Goal: Information Seeking & Learning: Understand process/instructions

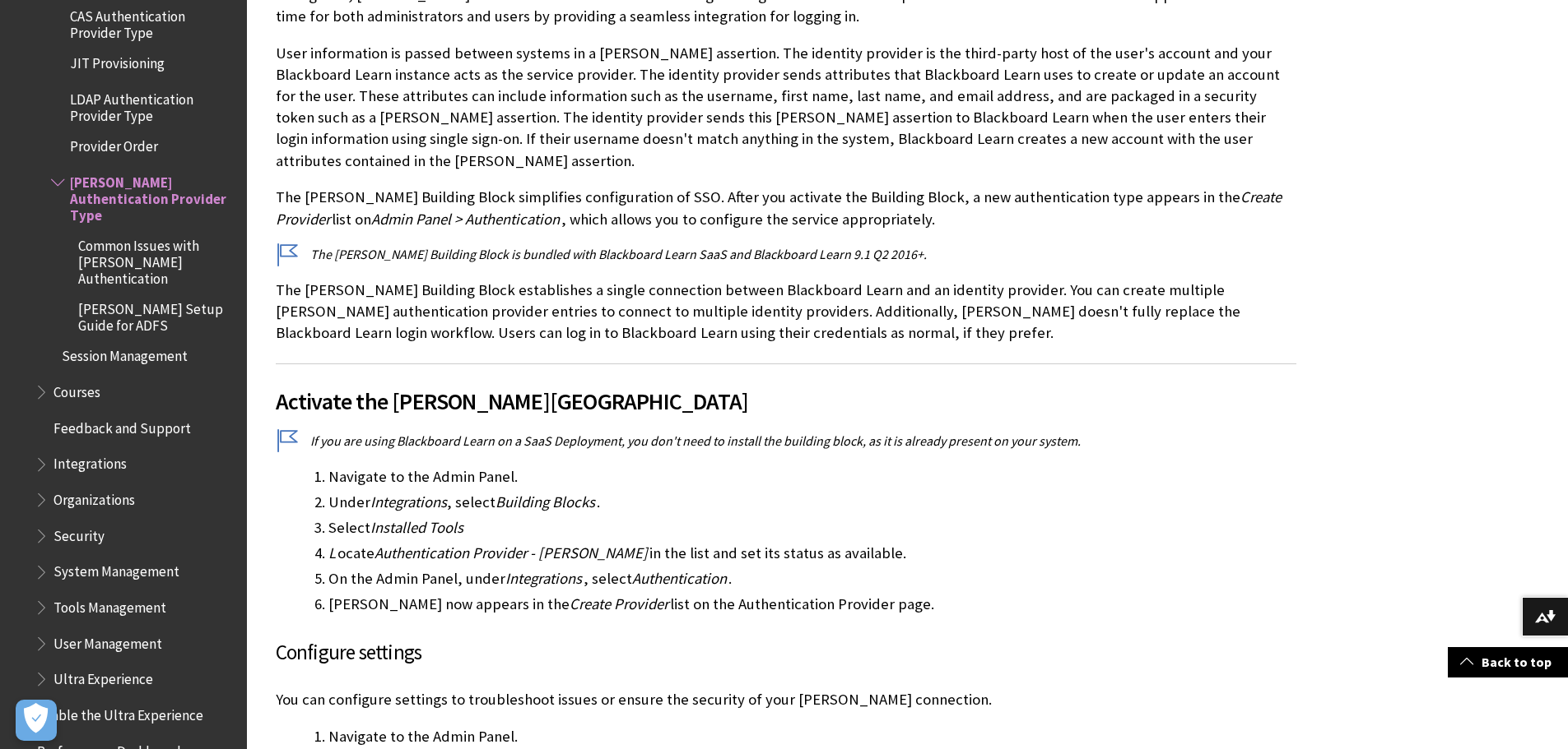
scroll to position [1935, 0]
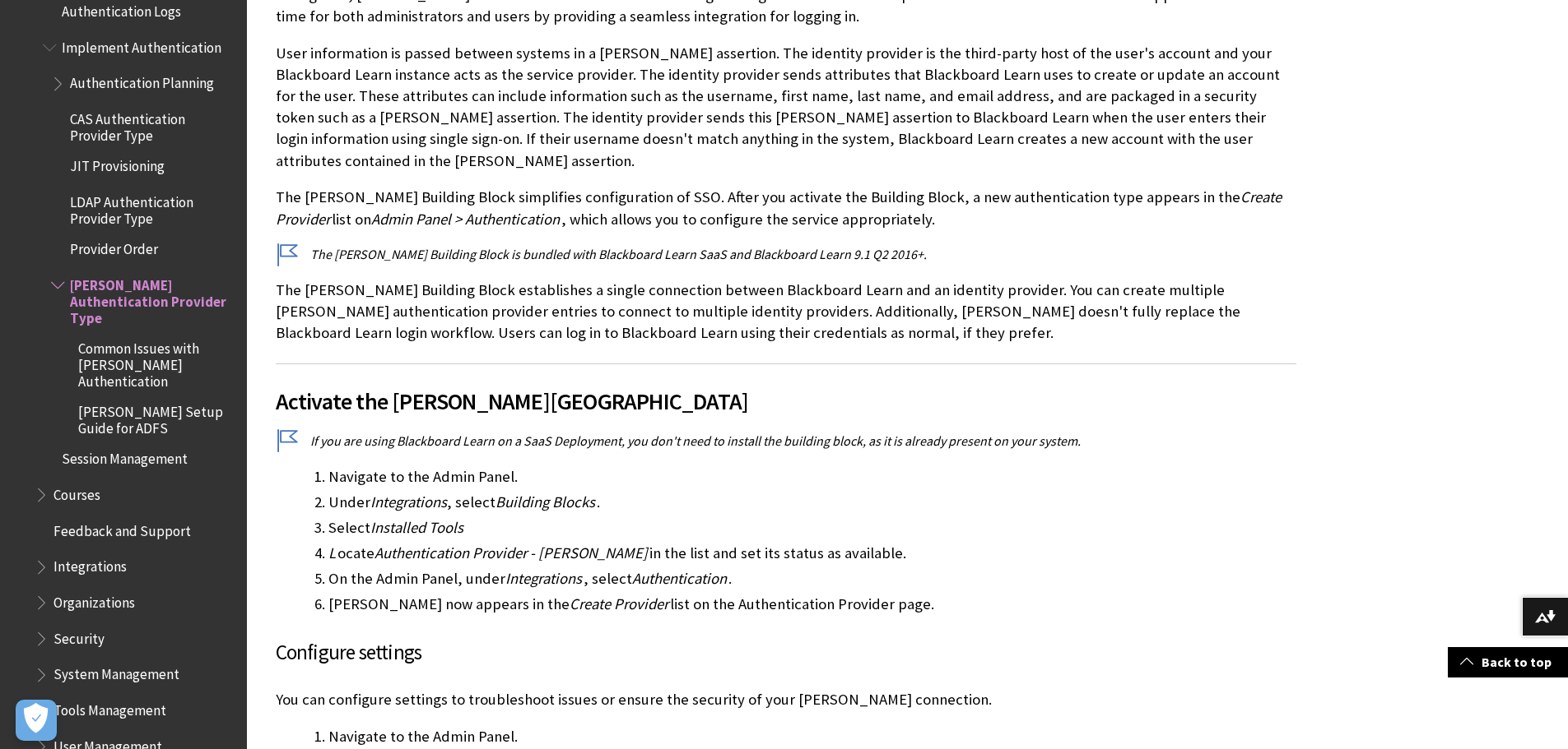
click at [135, 223] on span "LDAP Authentication Provider Type" at bounding box center [153, 207] width 166 height 38
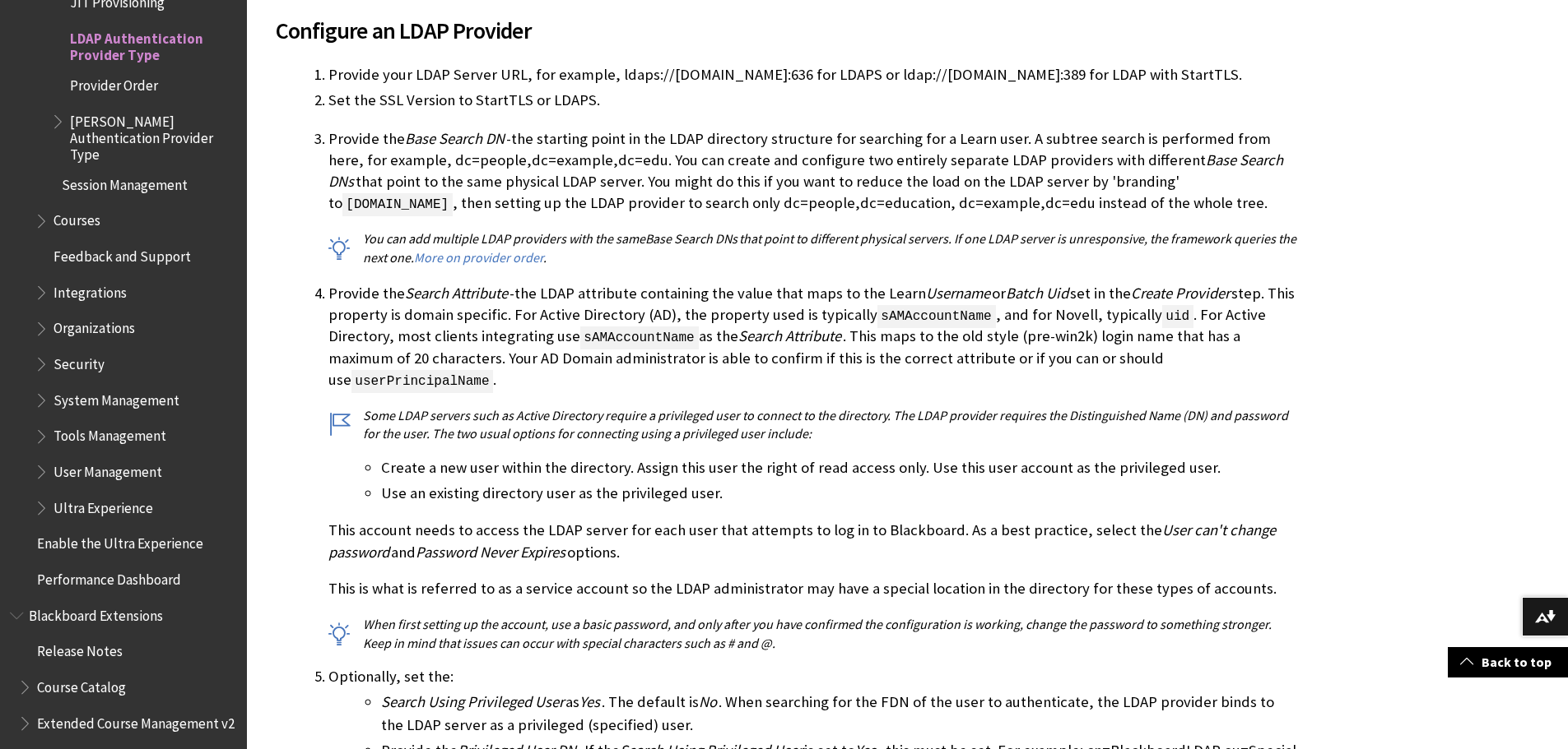
scroll to position [1646, 0]
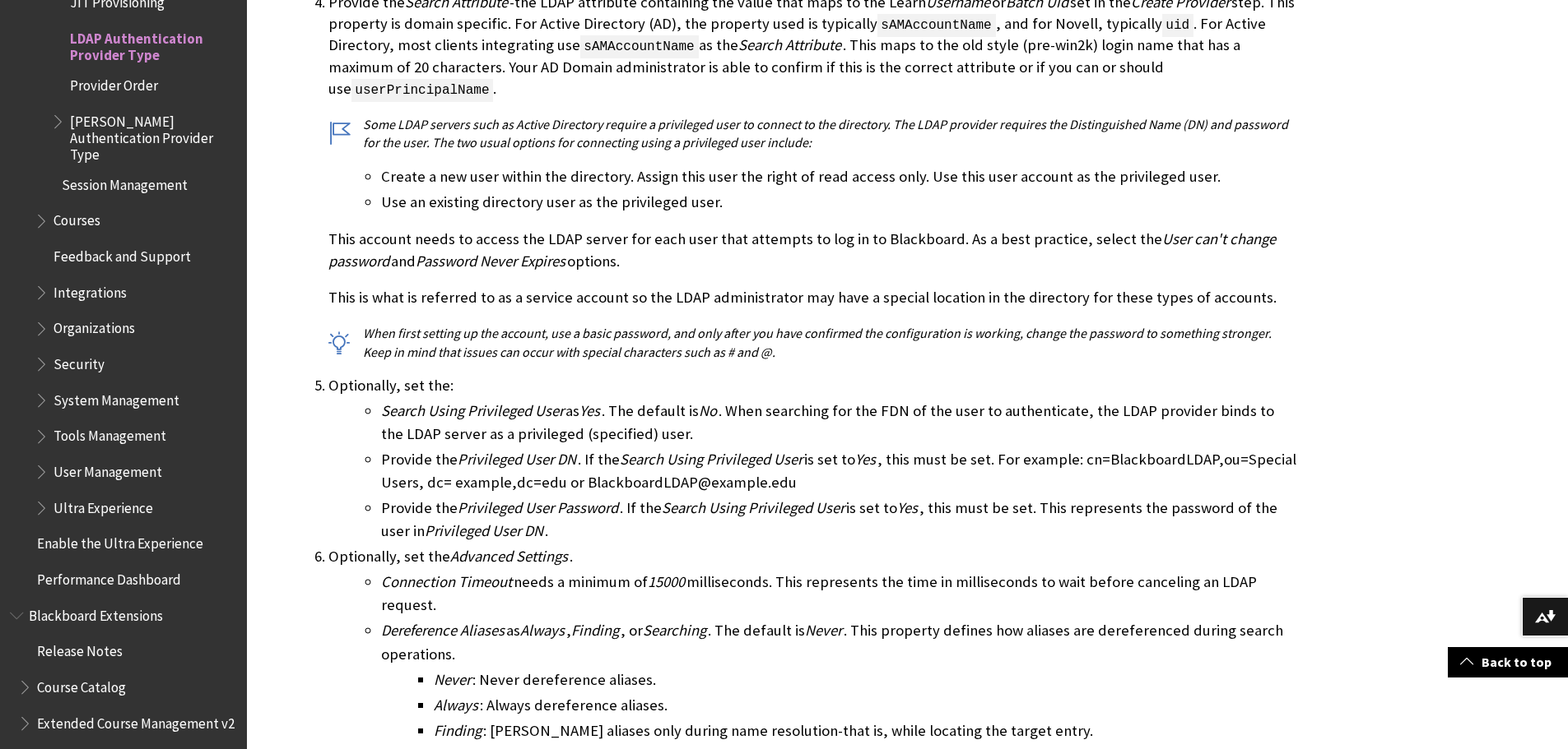
click at [127, 132] on span "[PERSON_NAME] Authentication Provider Type" at bounding box center [153, 135] width 166 height 55
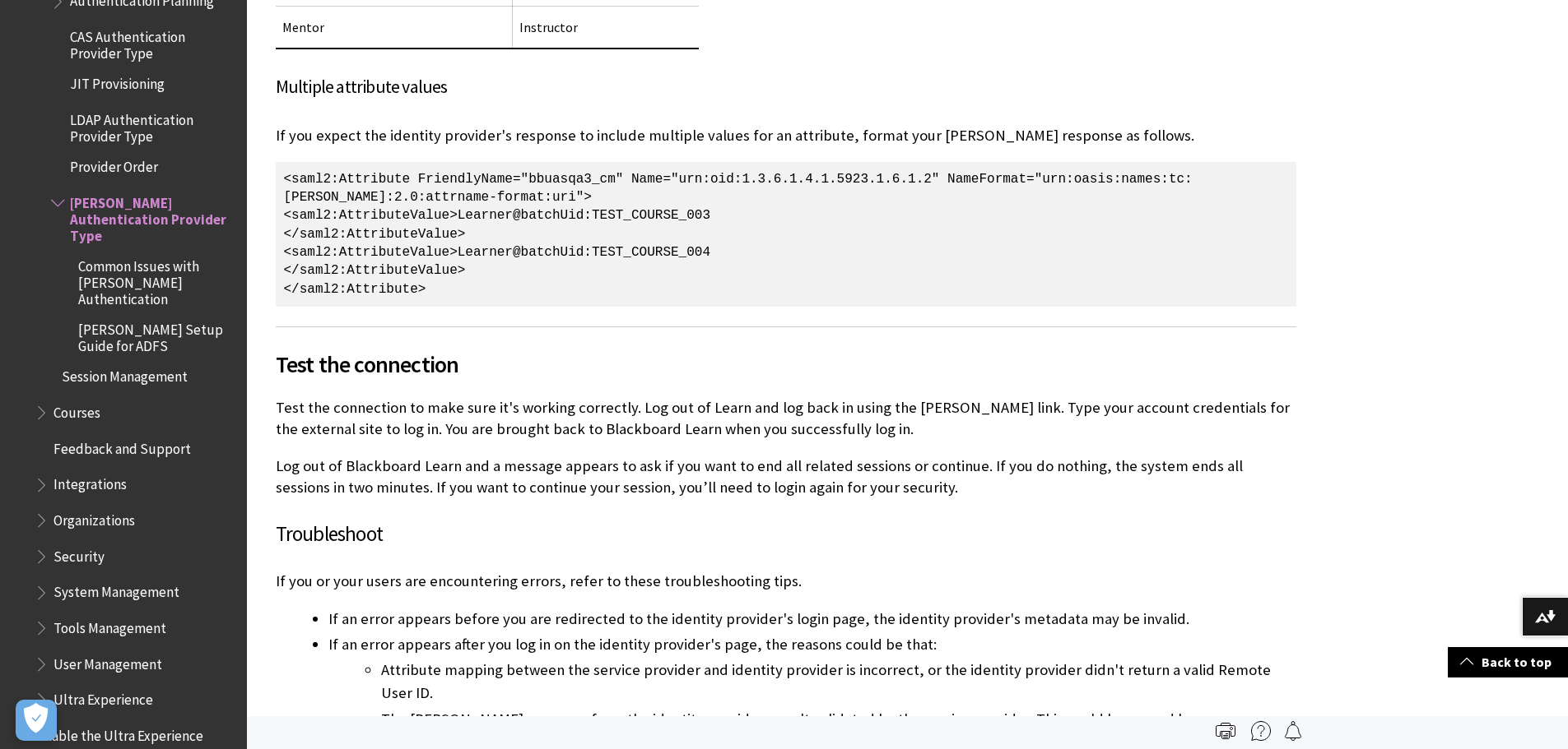
scroll to position [1688, 0]
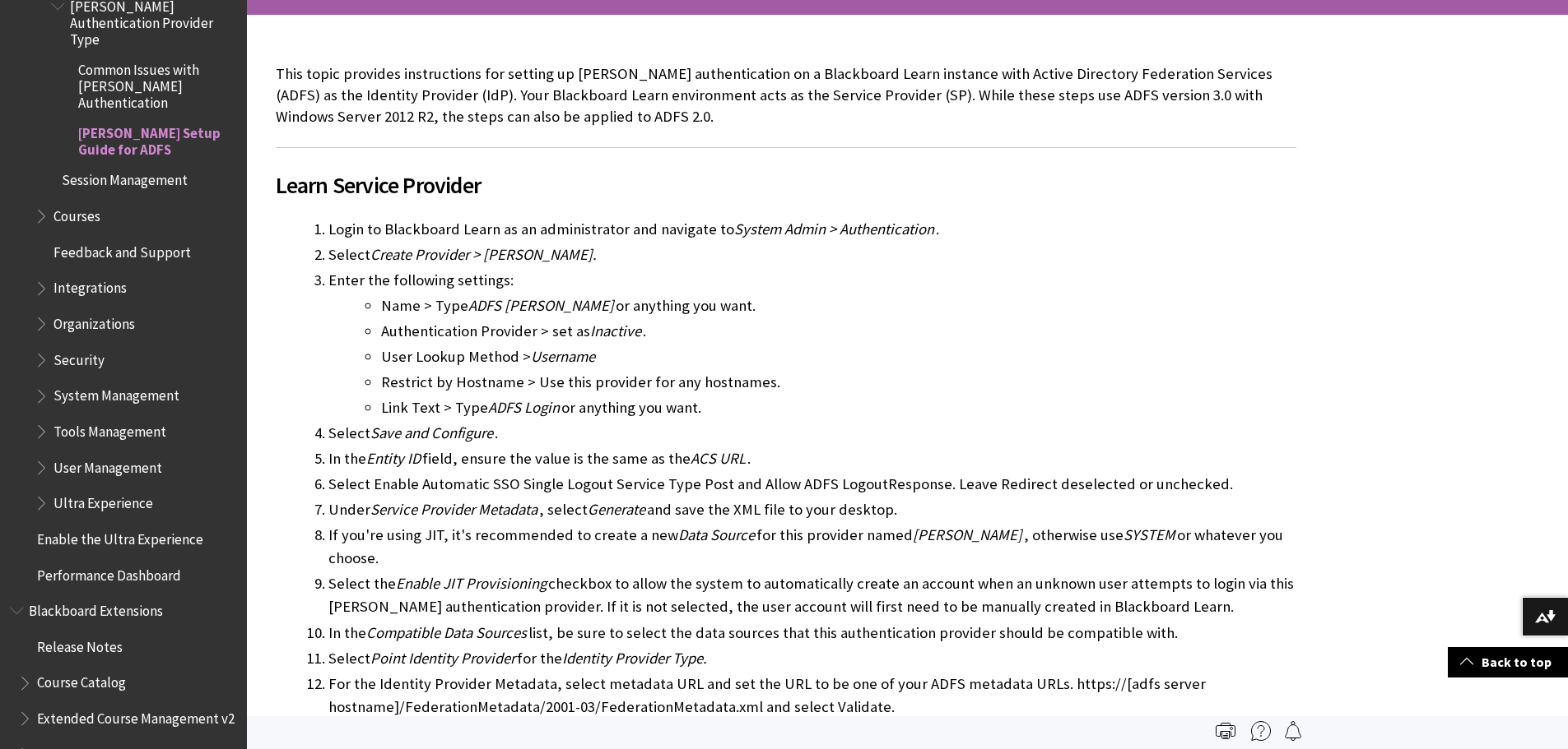
scroll to position [2111, 0]
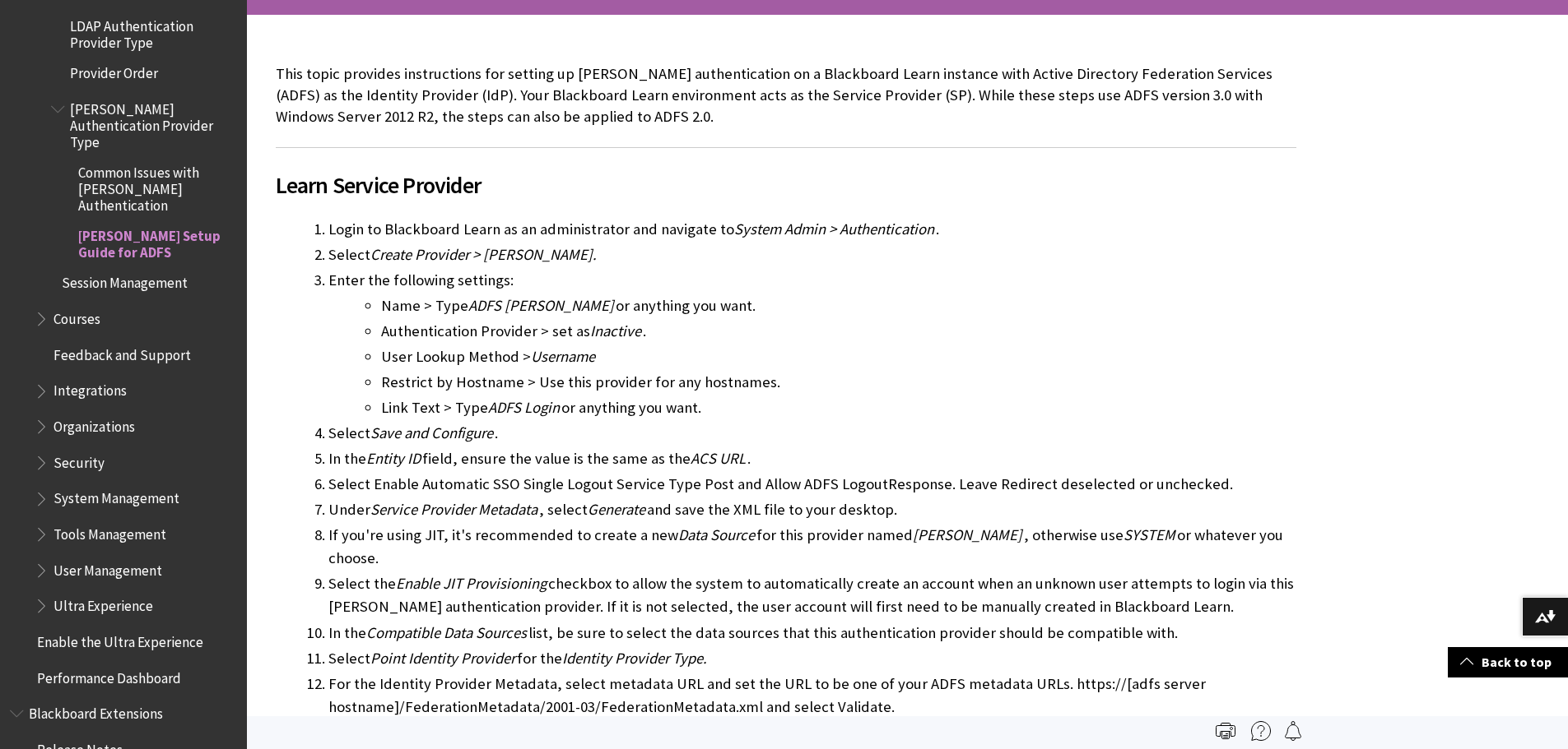
click at [133, 116] on span "[PERSON_NAME] Authentication Provider Type" at bounding box center [153, 123] width 166 height 55
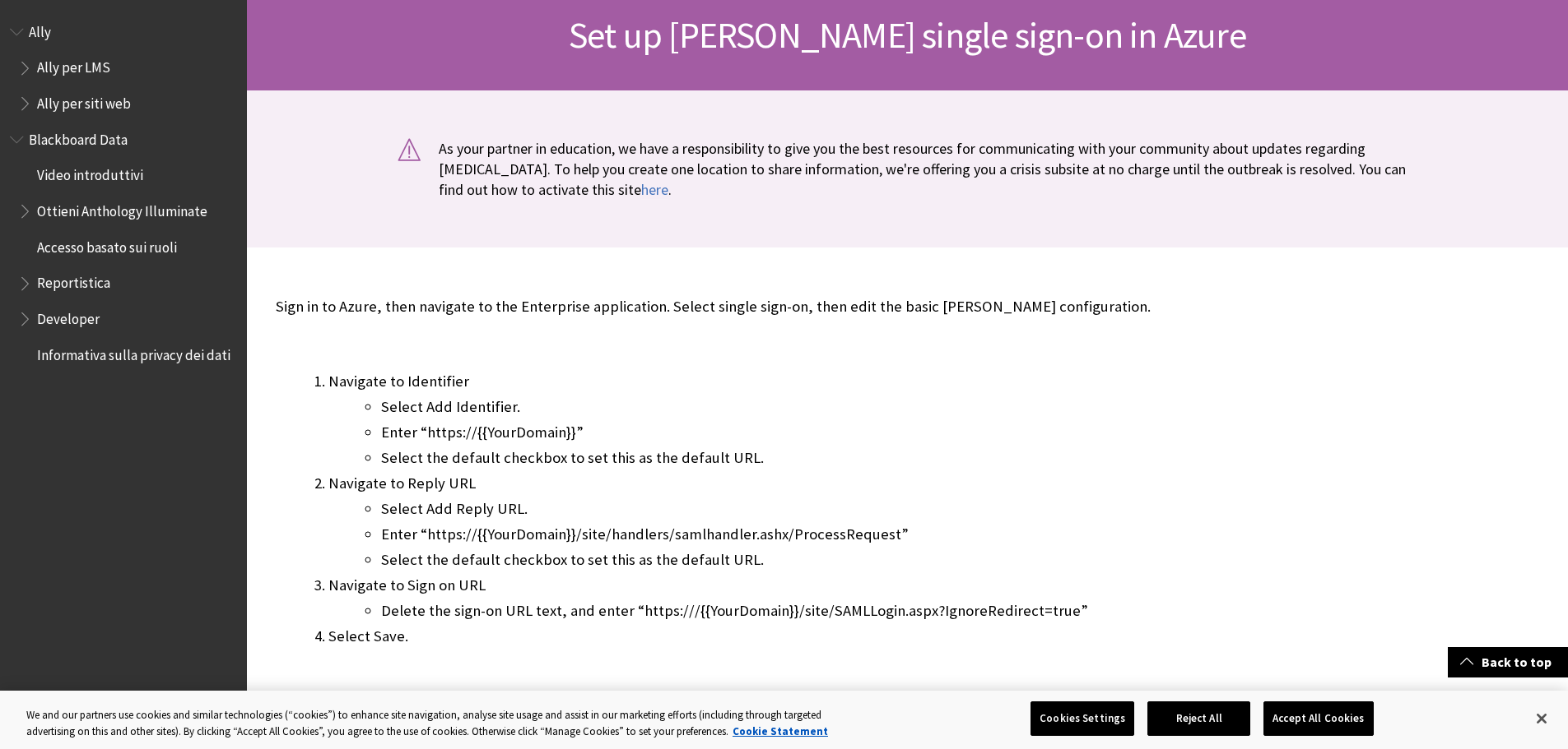
scroll to position [165, 0]
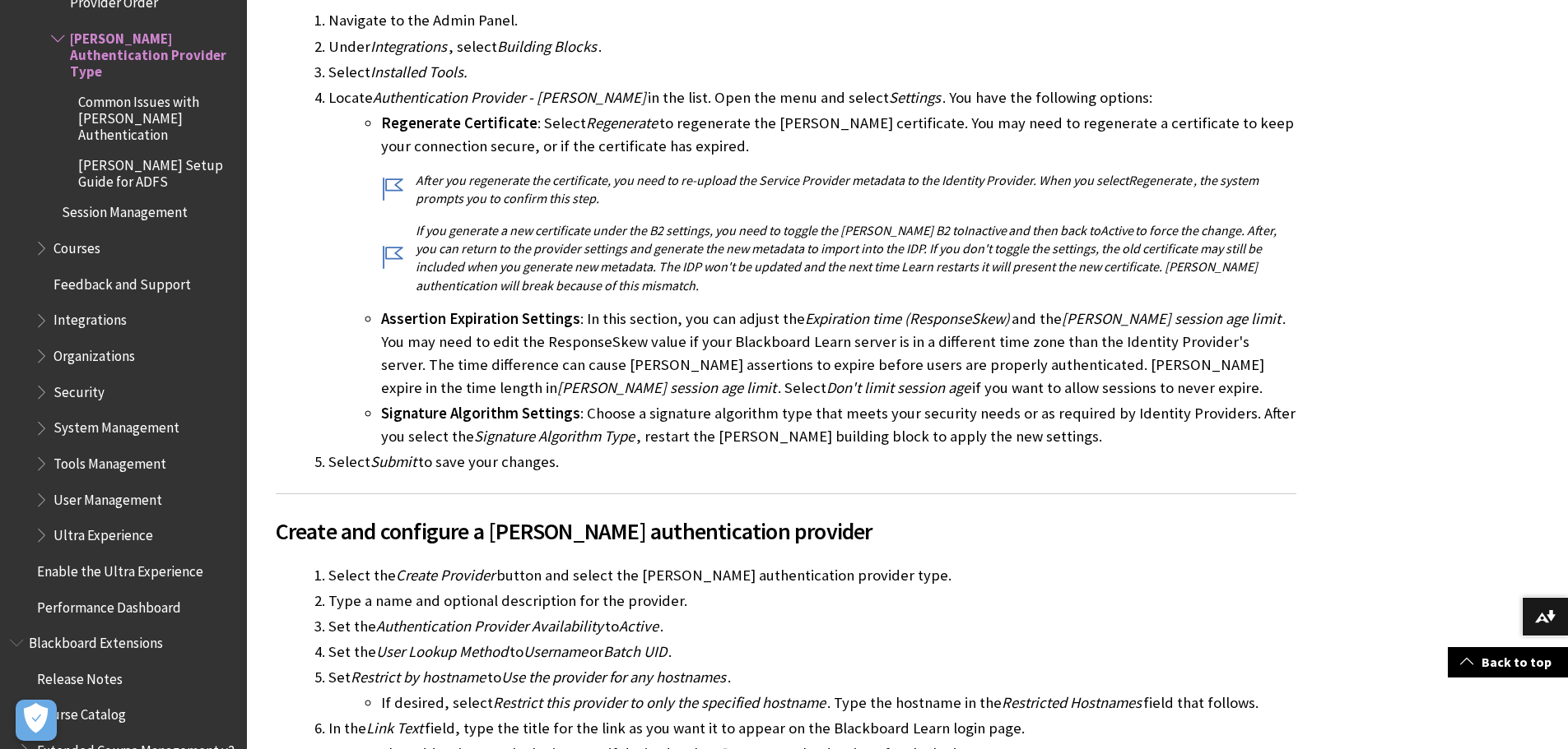
scroll to position [1317, 0]
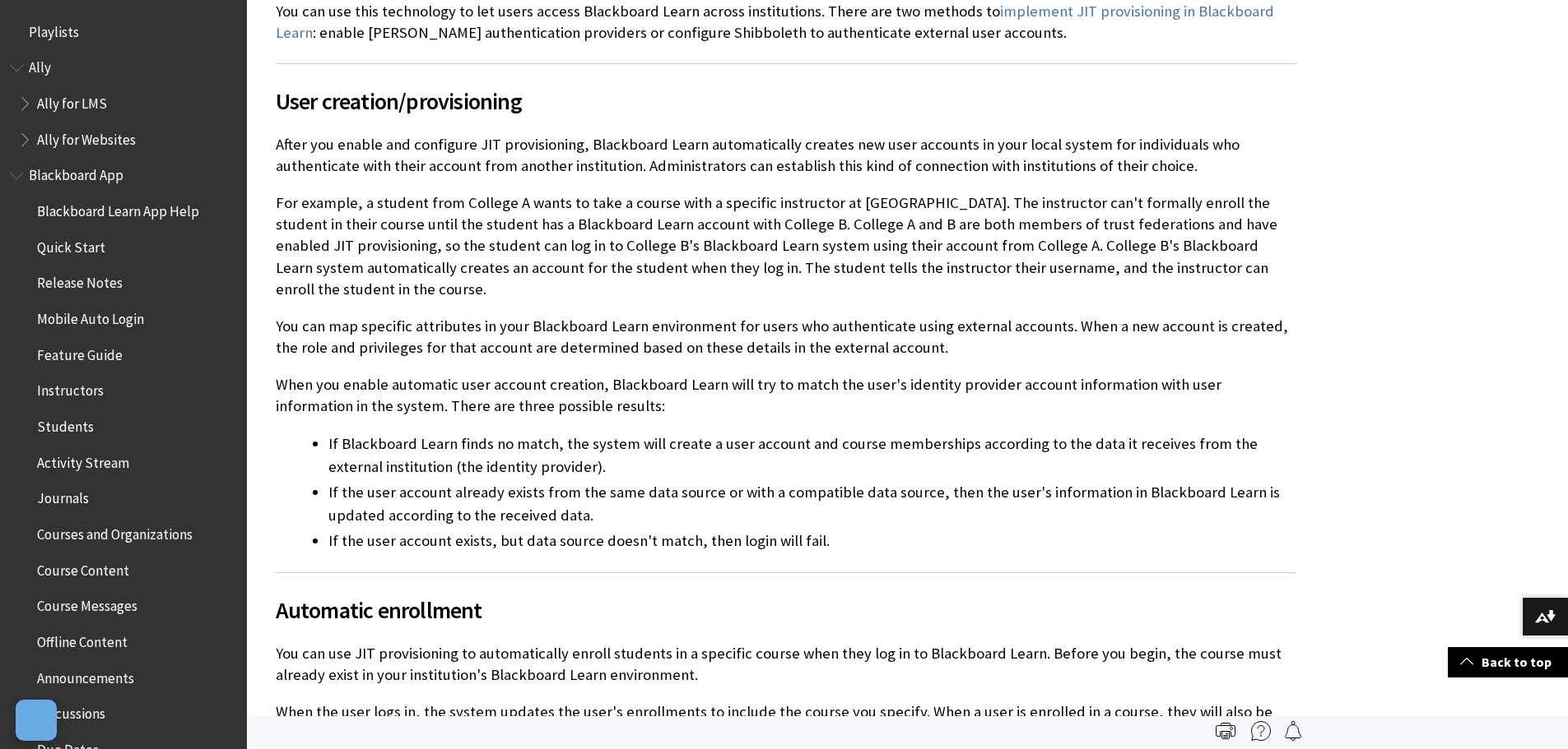
scroll to position [2157, 0]
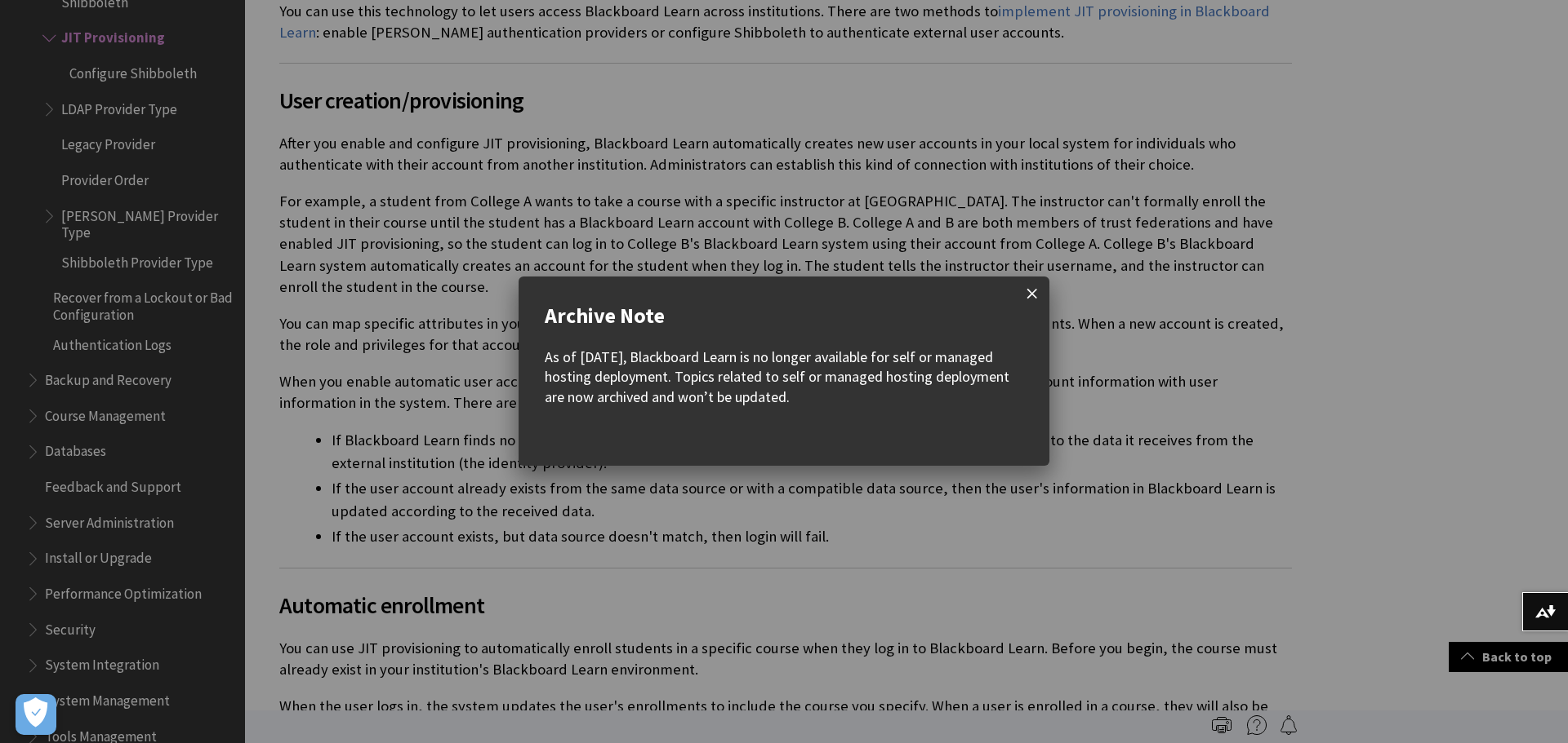
click at [1032, 292] on span at bounding box center [1032, 293] width 34 height 34
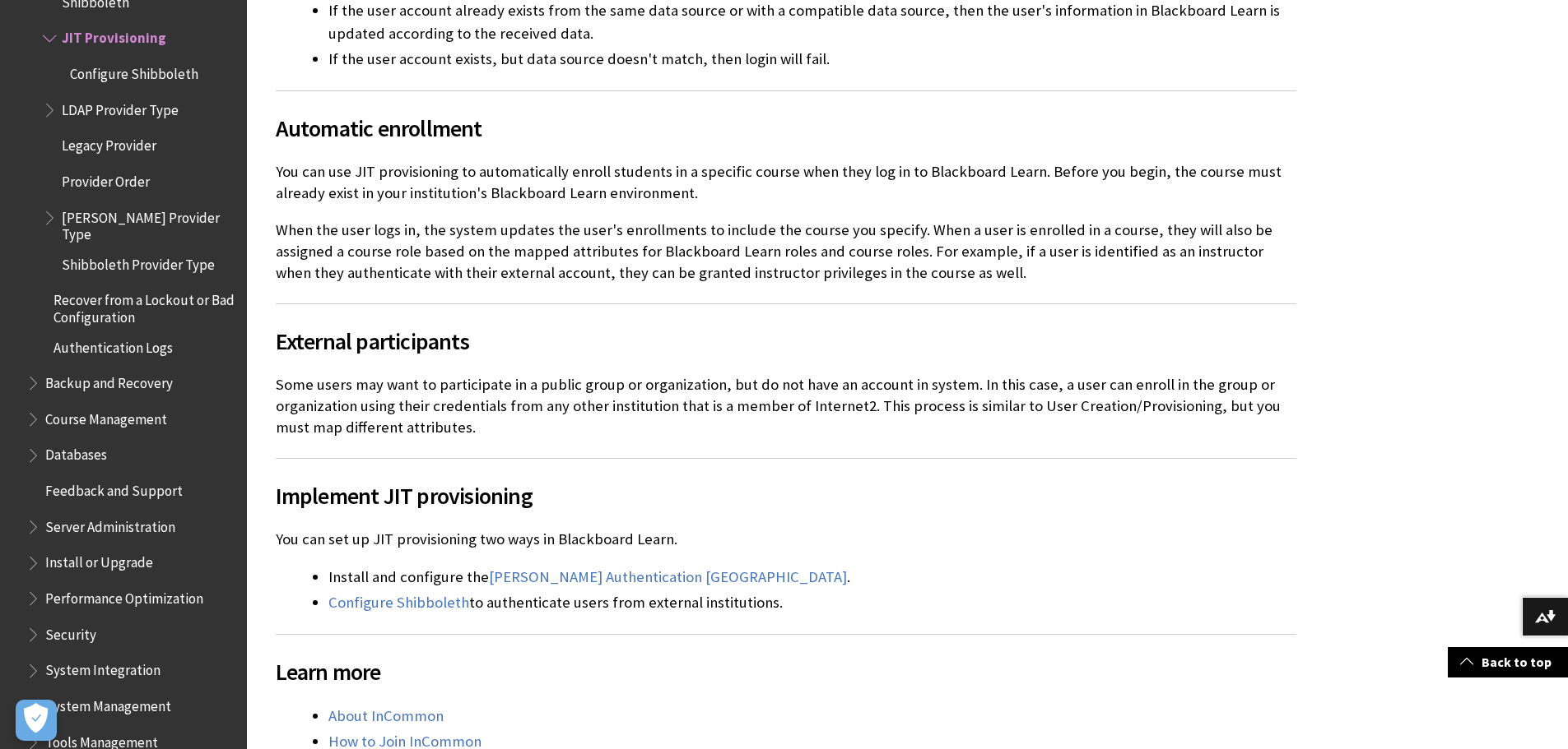
scroll to position [1119, 0]
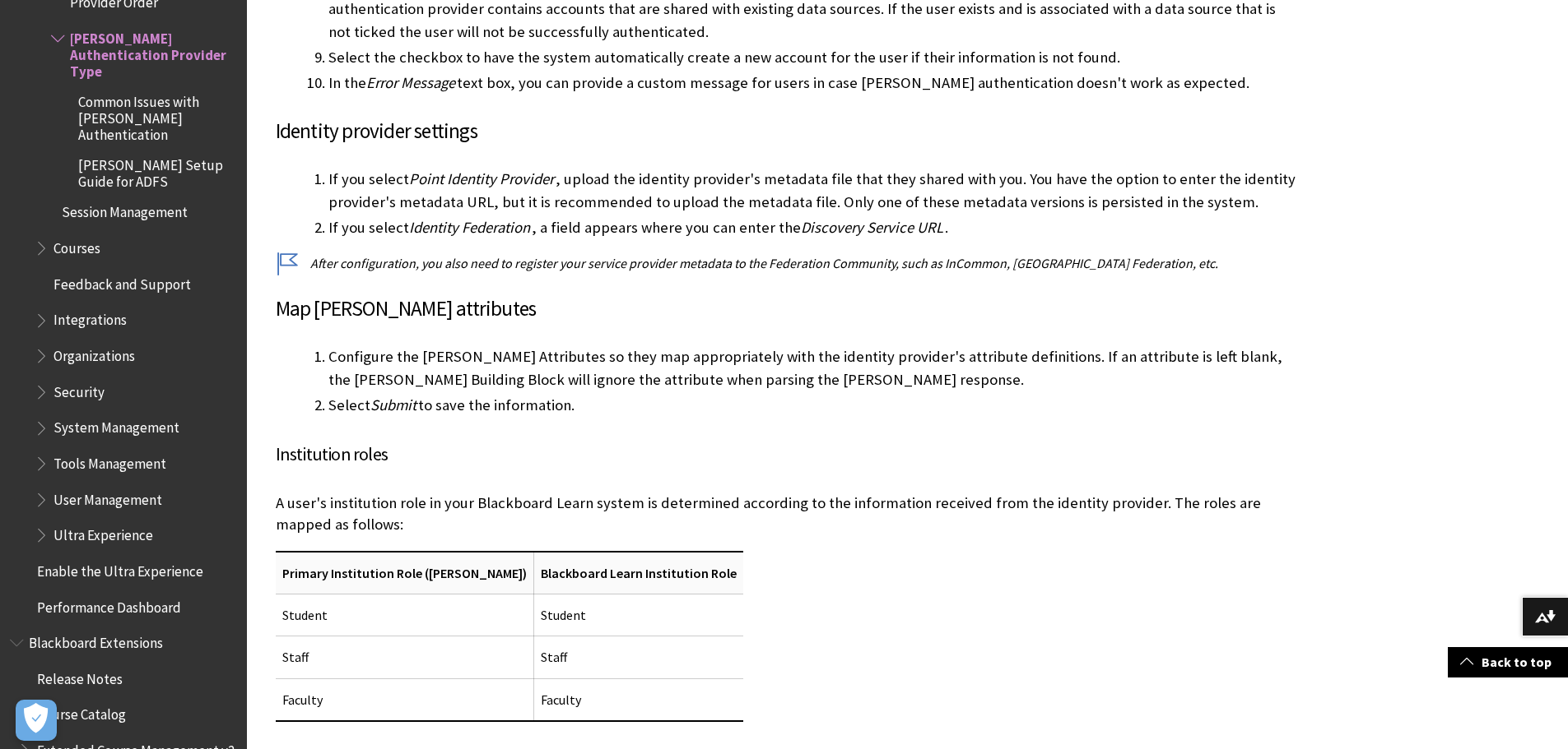
scroll to position [2739, 0]
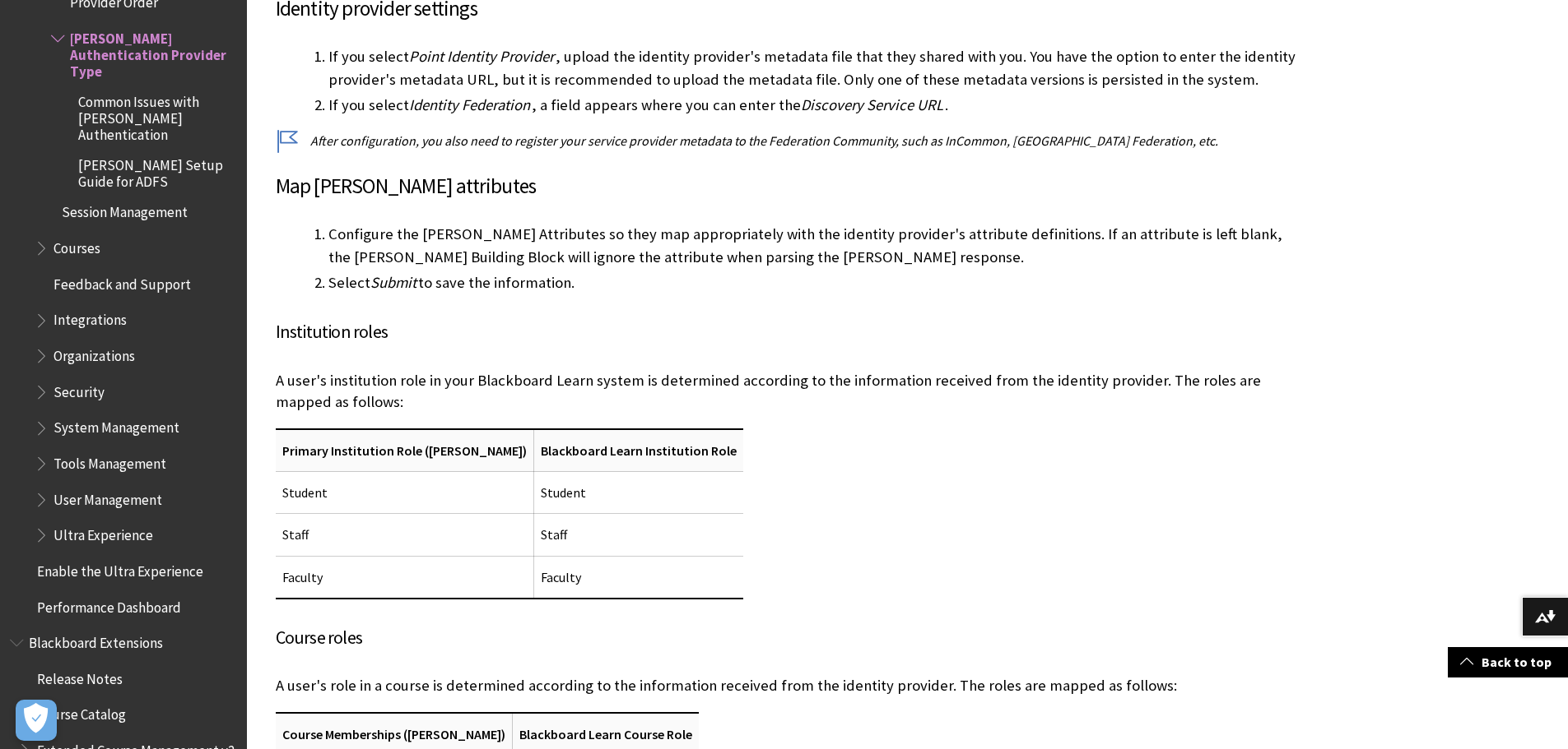
click at [630, 271] on li "Select Submit to save the information." at bounding box center [813, 282] width 968 height 23
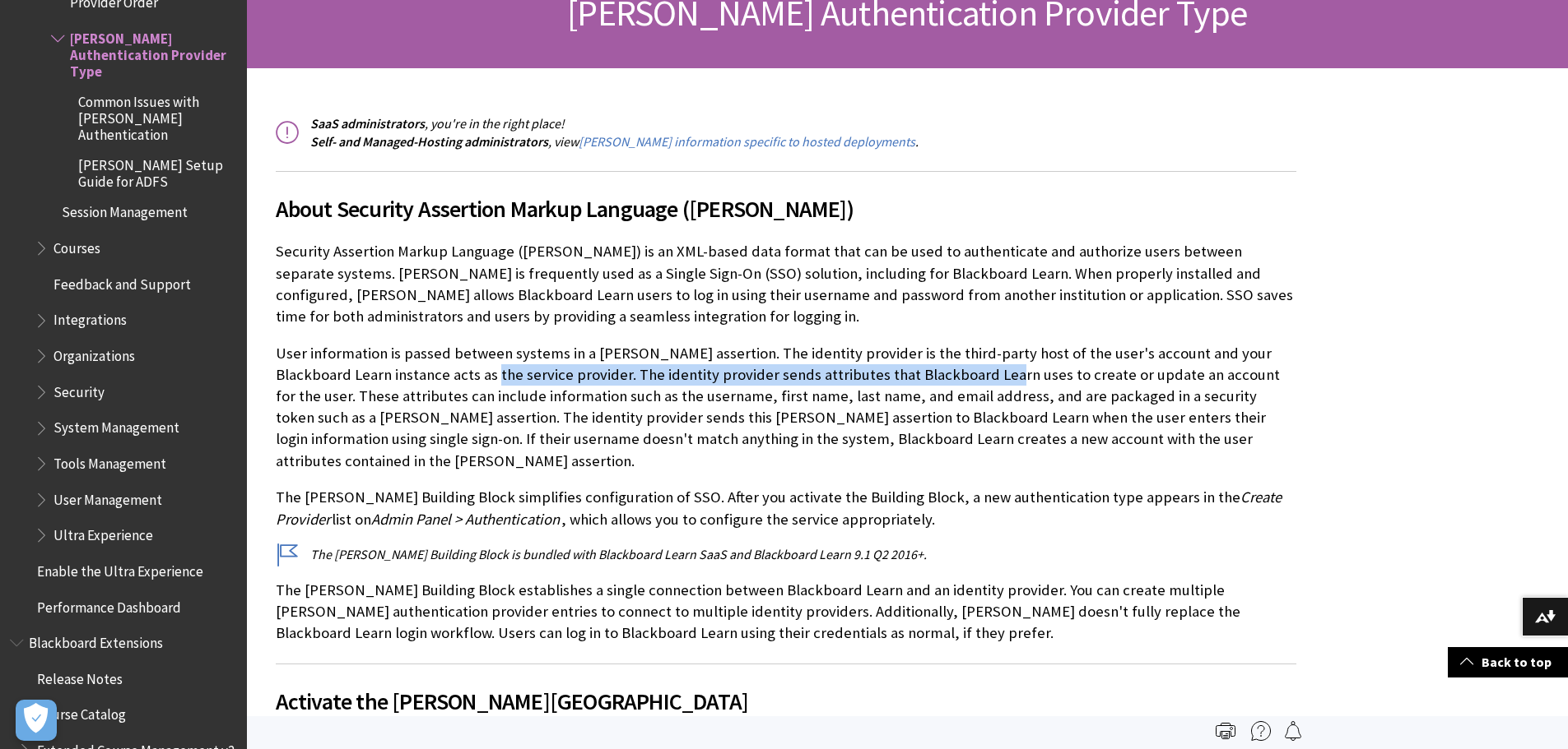
drag, startPoint x: 435, startPoint y: 373, endPoint x: 939, endPoint y: 366, distance: 504.0
click at [939, 366] on p "User information is passed between systems in a SAML assertion. The identity pr…" at bounding box center [786, 407] width 1021 height 129
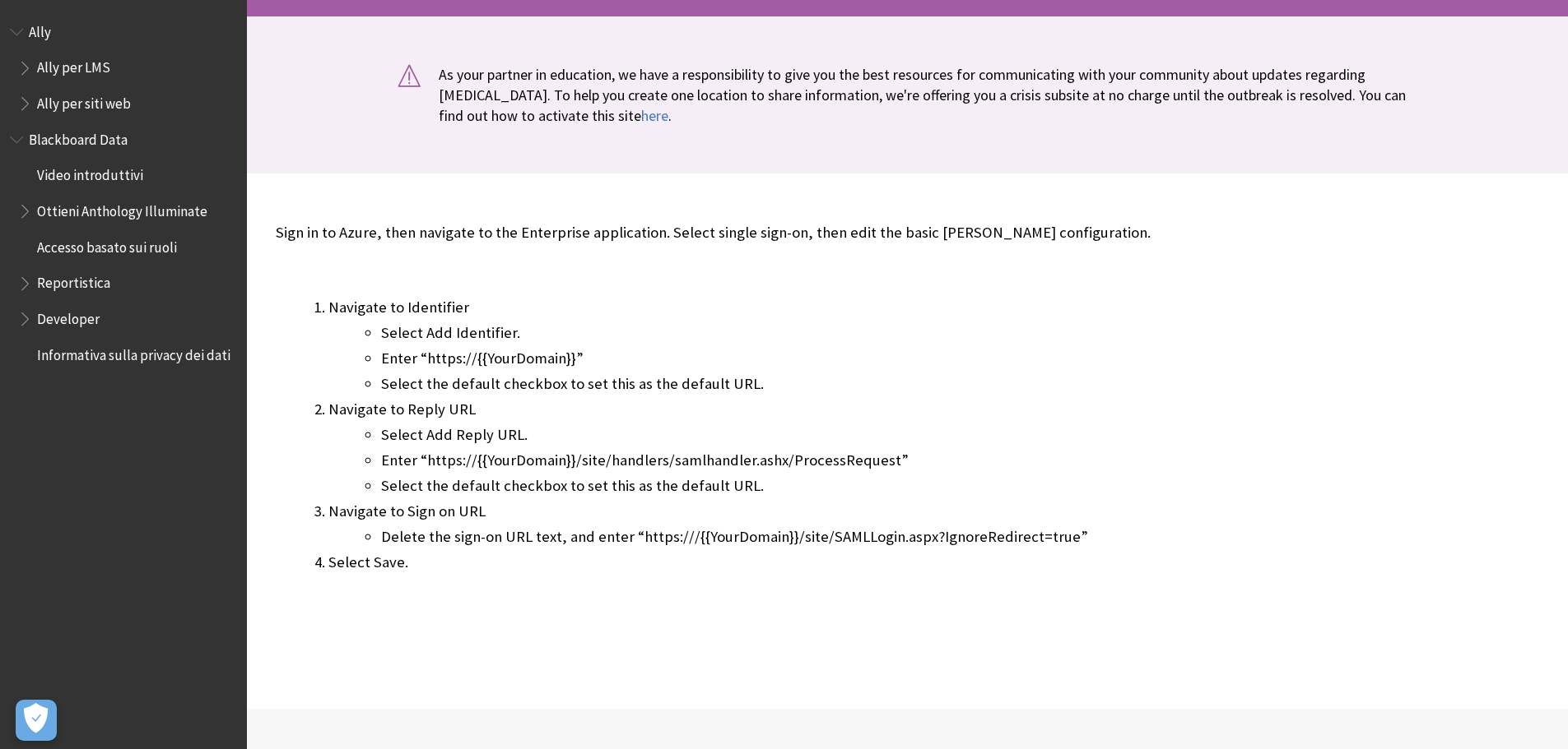
scroll to position [329, 0]
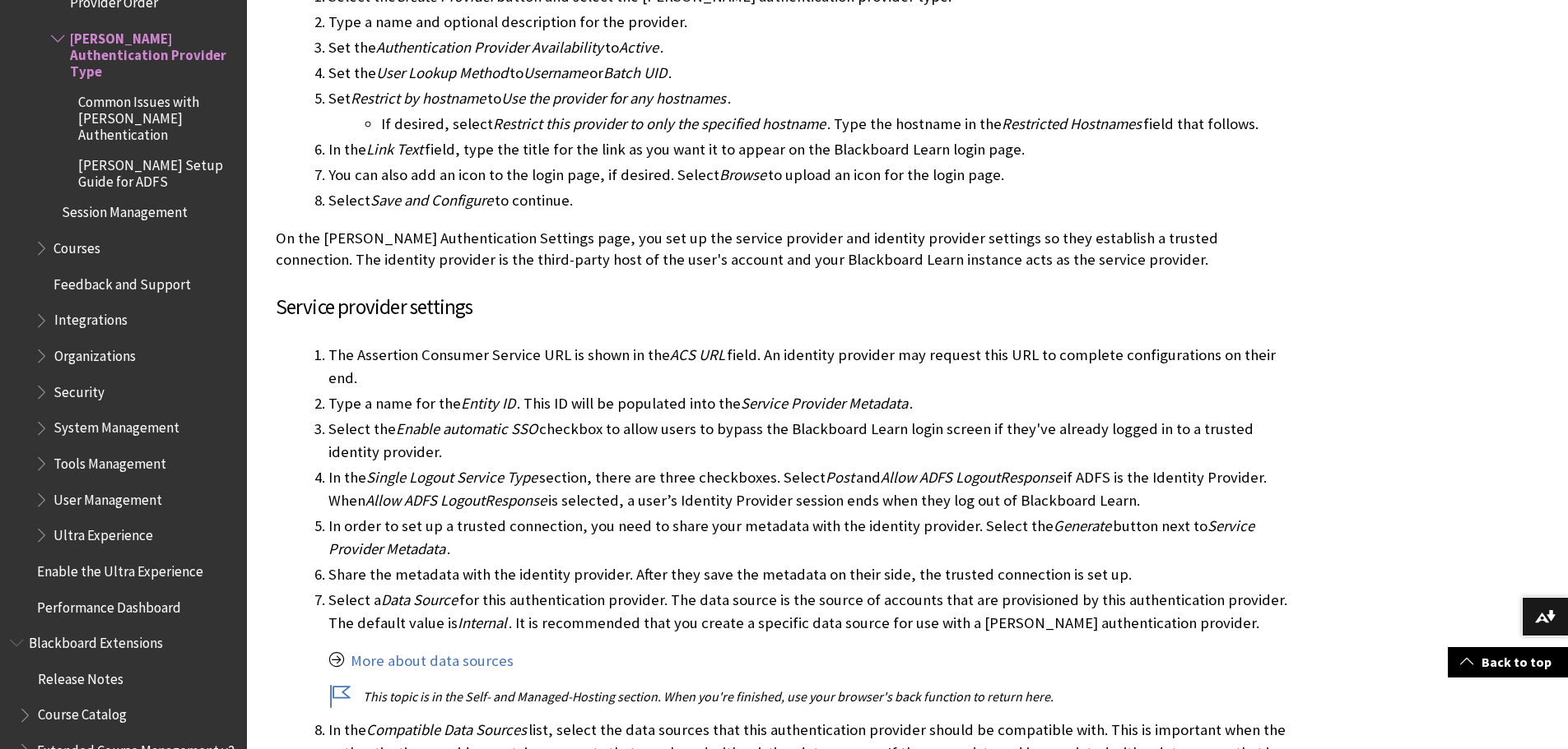
scroll to position [1892, 0]
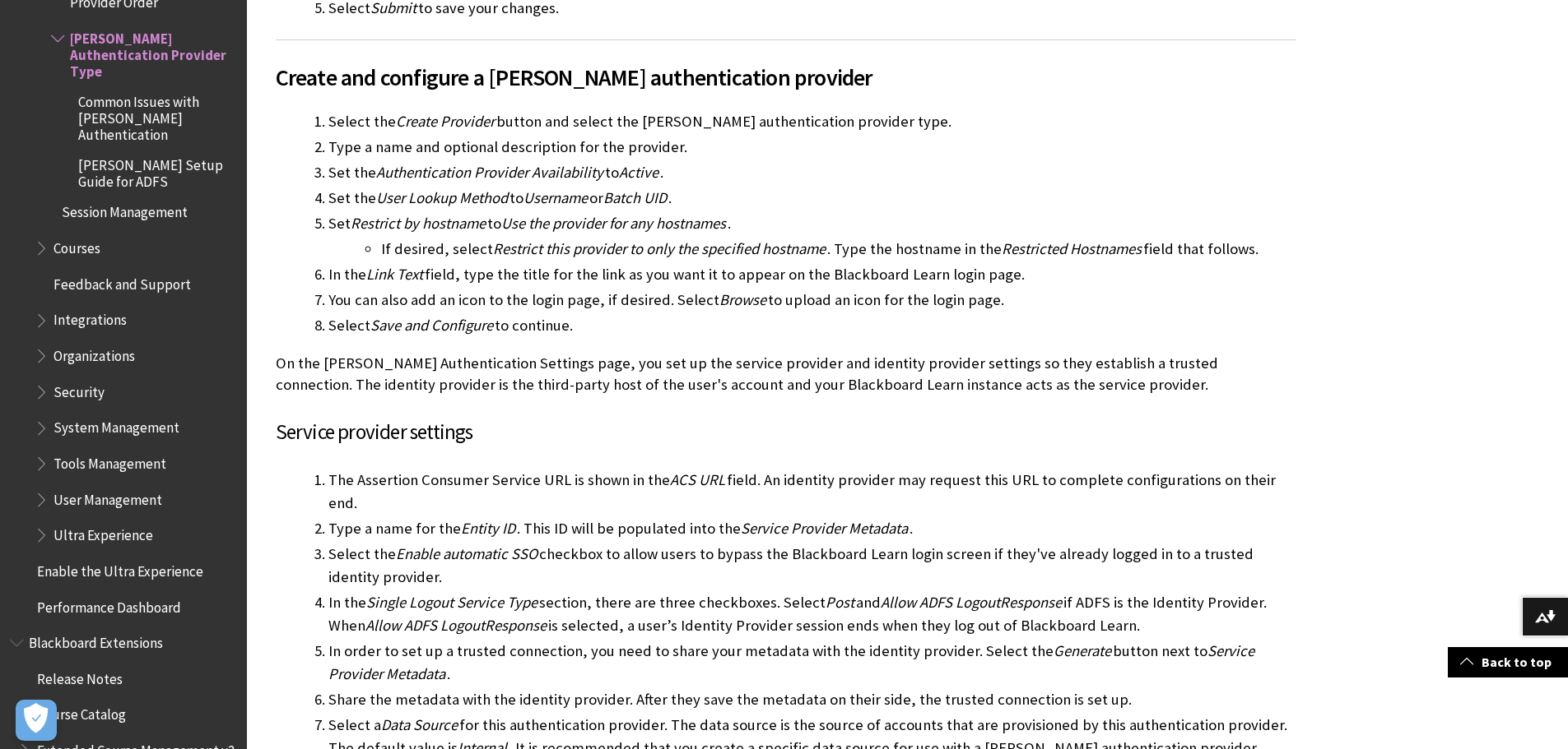
scroll to position [1809, 0]
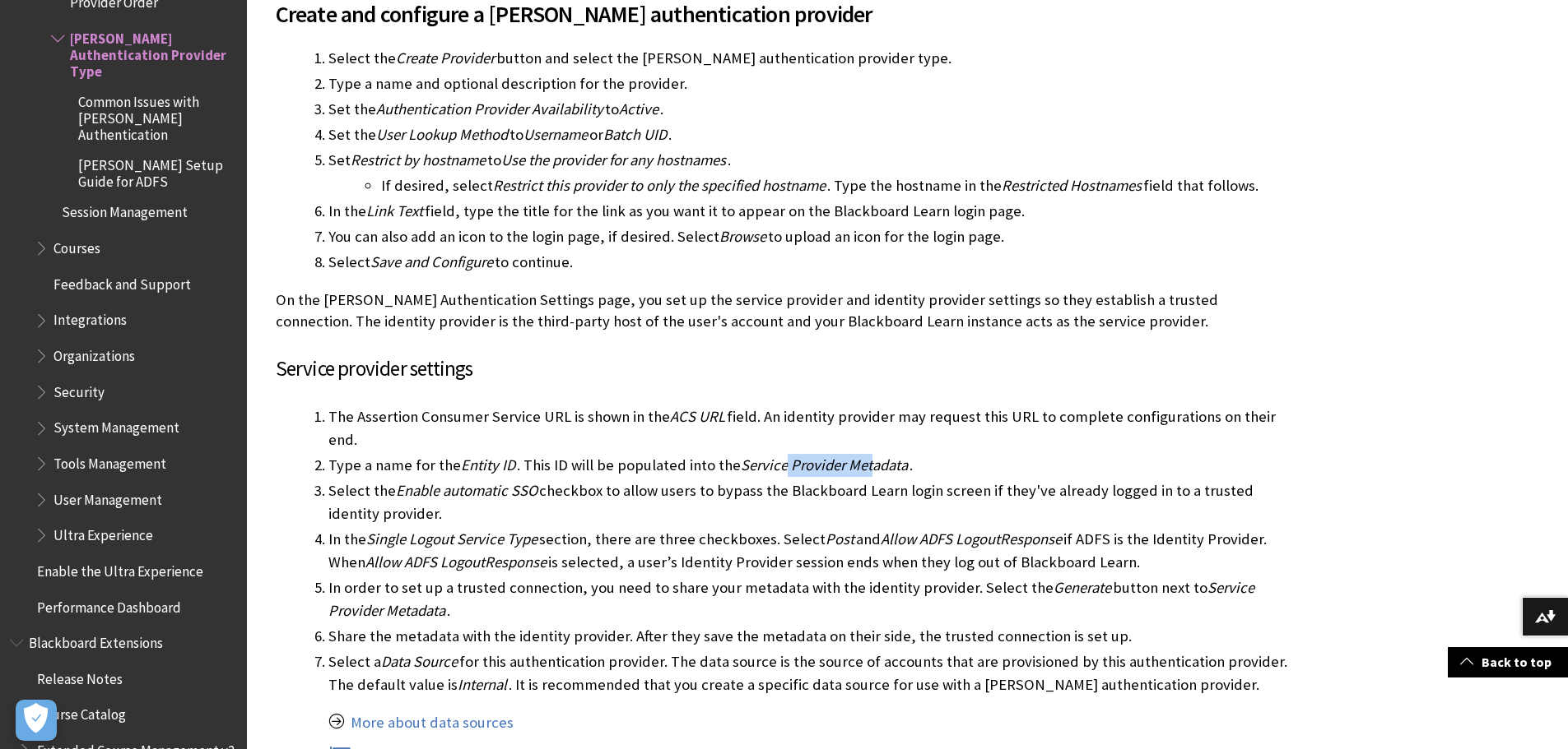
drag, startPoint x: 783, startPoint y: 416, endPoint x: 869, endPoint y: 420, distance: 86.1
click at [869, 455] on span "Service Provider Metadata" at bounding box center [823, 464] width 167 height 19
drag, startPoint x: 740, startPoint y: 421, endPoint x: 808, endPoint y: 421, distance: 68.0
click at [808, 455] on span "Service Provider Metadata" at bounding box center [823, 464] width 167 height 19
drag, startPoint x: 730, startPoint y: 420, endPoint x: 904, endPoint y: 431, distance: 174.3
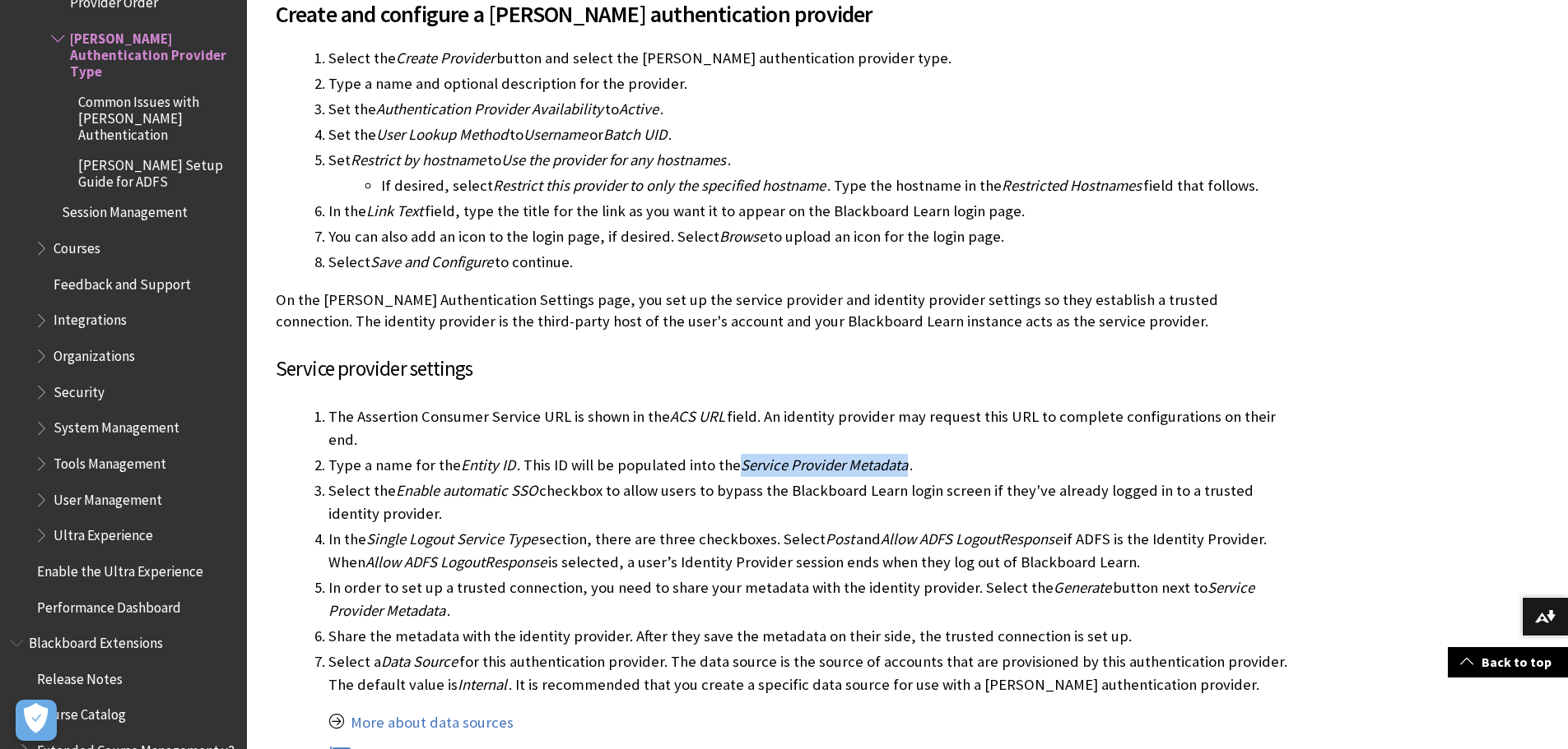
click at [904, 454] on li "Type a name for the Entity ID . This ID will be populated into the Service Prov…" at bounding box center [813, 465] width 968 height 23
copy li "Service Provider Metadata"
